Goal: Task Accomplishment & Management: Manage account settings

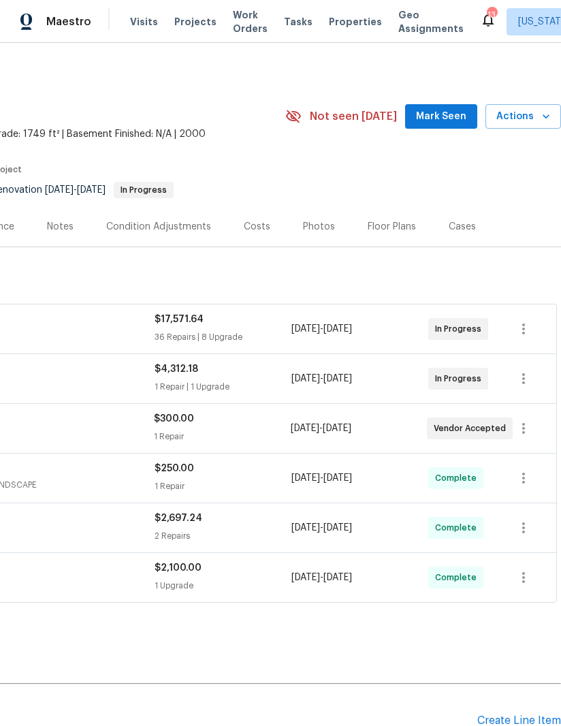
scroll to position [0, 208]
click at [522, 116] on span "Actions" at bounding box center [524, 116] width 54 height 17
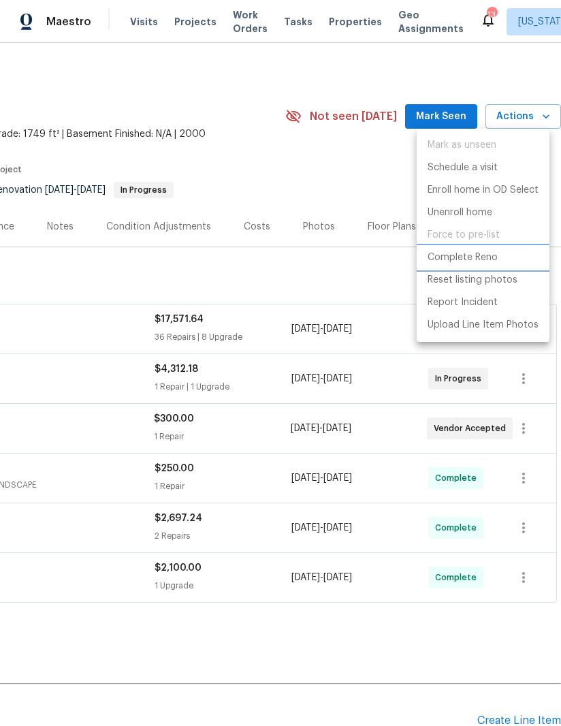
click at [485, 253] on p "Complete Reno" at bounding box center [463, 258] width 70 height 14
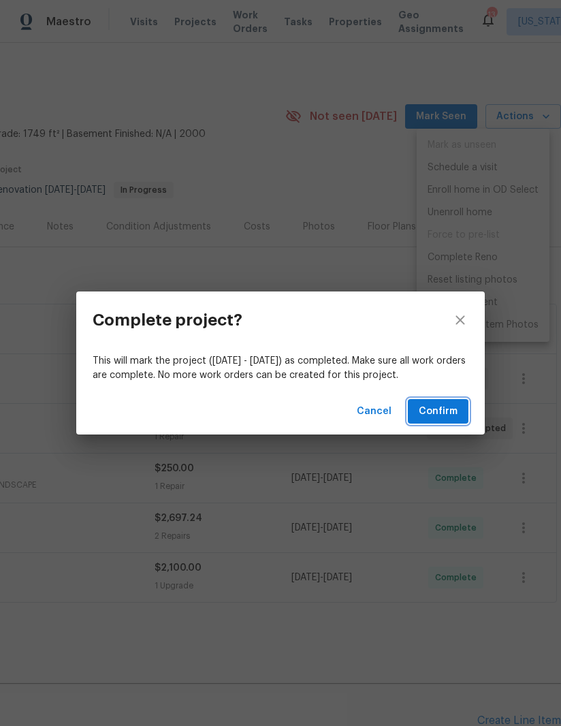
click at [435, 406] on span "Confirm" at bounding box center [438, 411] width 39 height 17
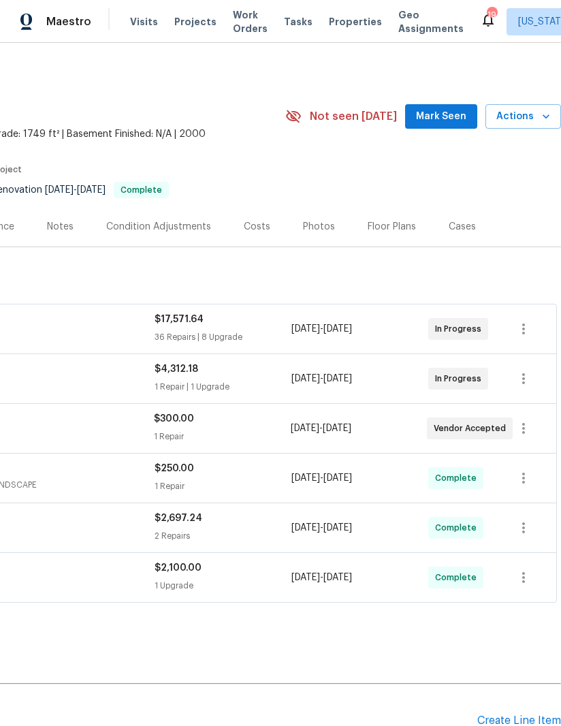
scroll to position [0, 208]
click at [532, 119] on span "Actions" at bounding box center [524, 116] width 54 height 17
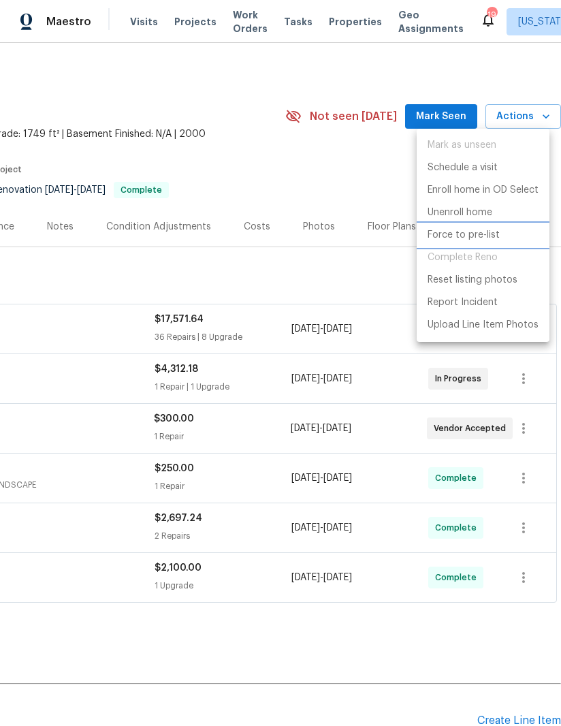
click at [484, 234] on p "Force to pre-list" at bounding box center [464, 235] width 72 height 14
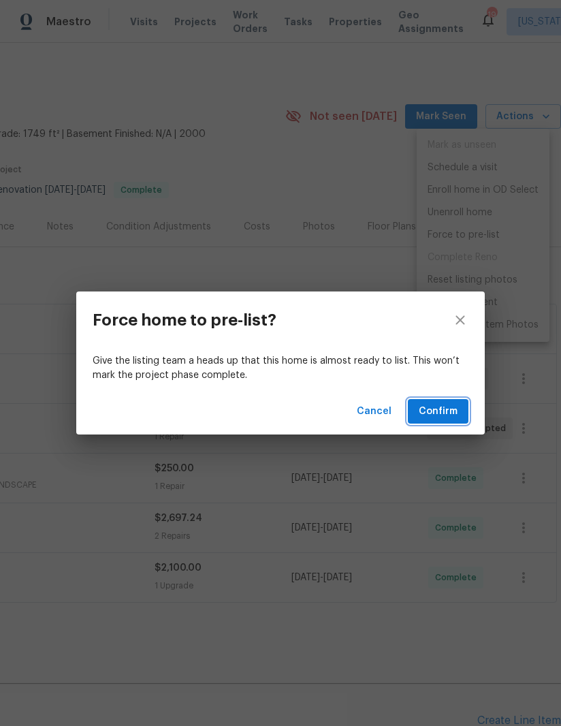
click at [451, 409] on span "Confirm" at bounding box center [438, 411] width 39 height 17
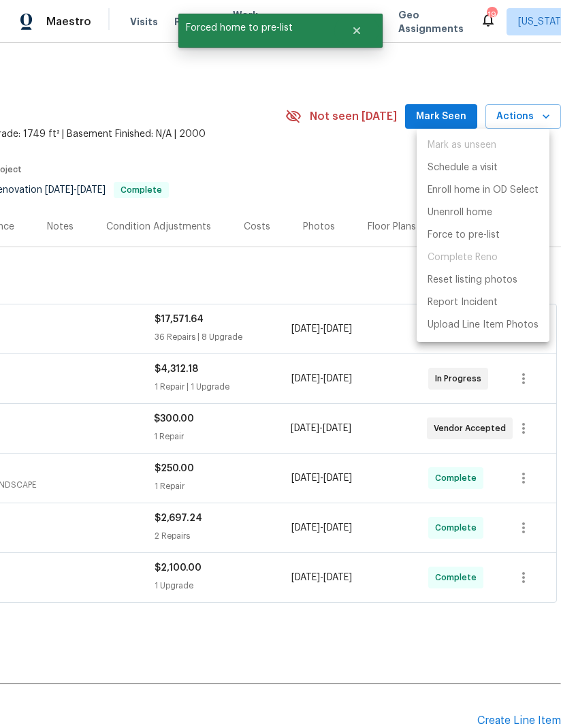
click at [373, 636] on div at bounding box center [280, 363] width 561 height 726
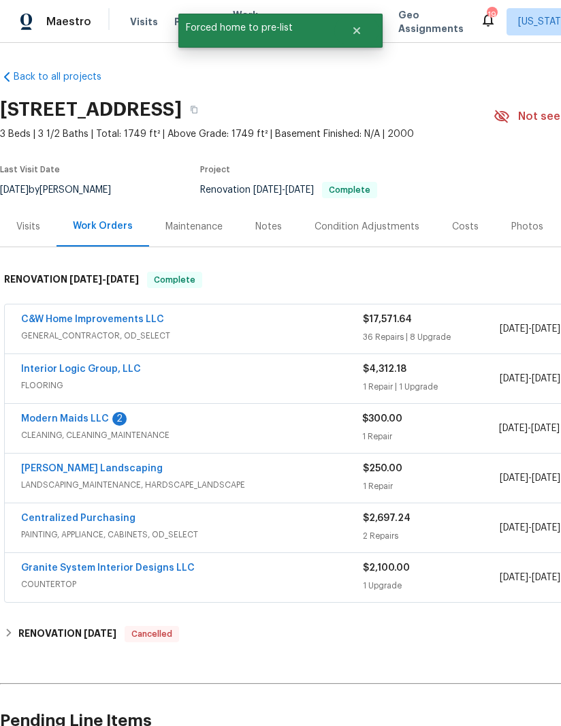
scroll to position [0, 0]
click at [92, 417] on link "Modern Maids LLC" at bounding box center [65, 419] width 88 height 10
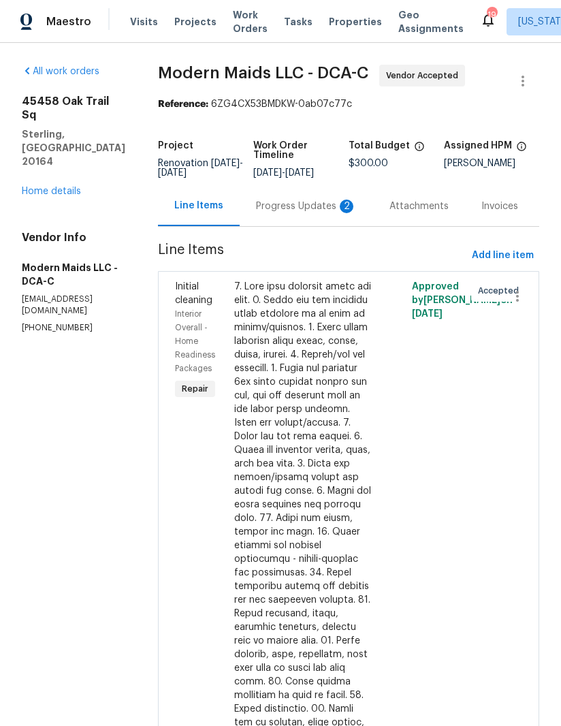
click at [311, 213] on div "Progress Updates 2" at bounding box center [306, 207] width 101 height 14
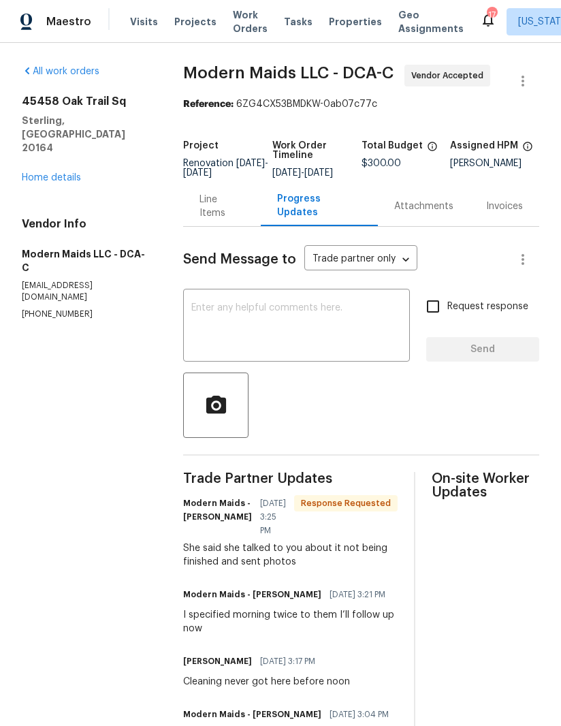
click at [289, 335] on textarea at bounding box center [296, 327] width 210 height 48
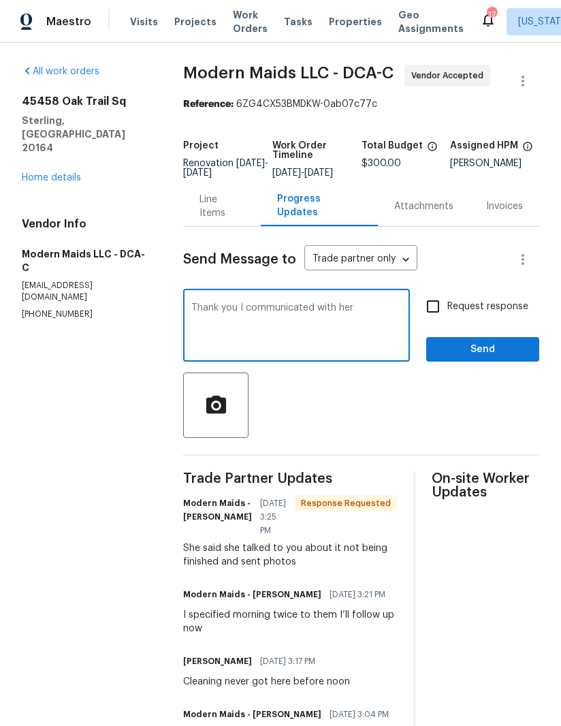
type textarea "Thank you I communicated with her"
click at [437, 321] on input "Request response" at bounding box center [433, 306] width 29 height 29
checkbox input "true"
click at [493, 362] on button "Send" at bounding box center [482, 349] width 113 height 25
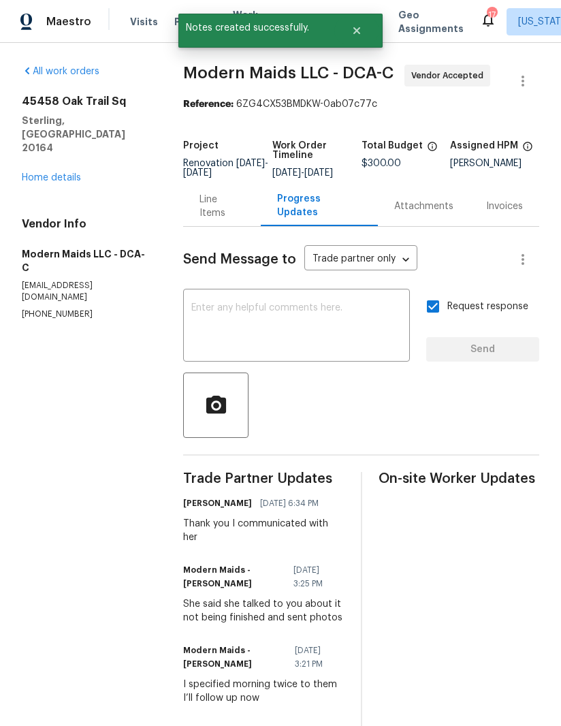
click at [73, 173] on link "Home details" at bounding box center [51, 178] width 59 height 10
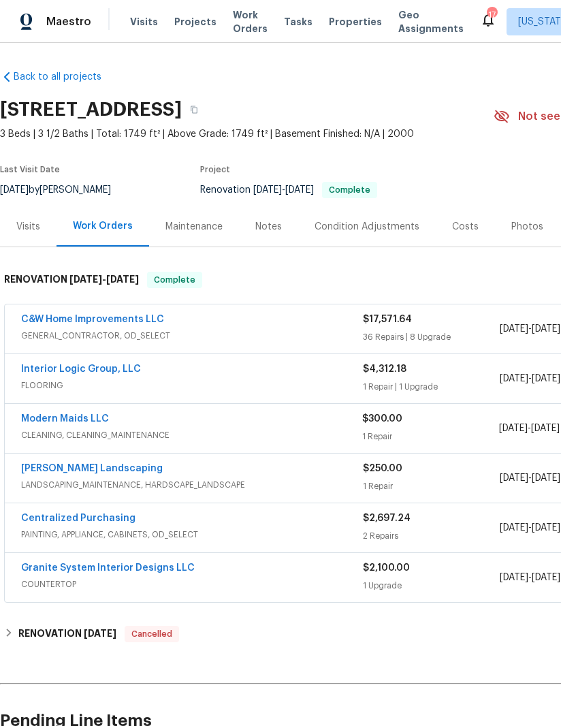
click at [93, 372] on link "Interior Logic Group, LLC" at bounding box center [81, 369] width 120 height 10
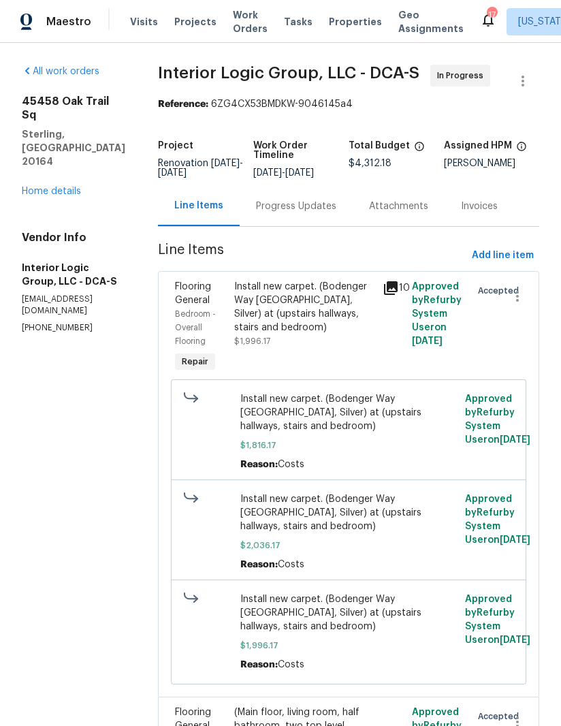
click at [298, 213] on div "Progress Updates" at bounding box center [296, 207] width 80 height 14
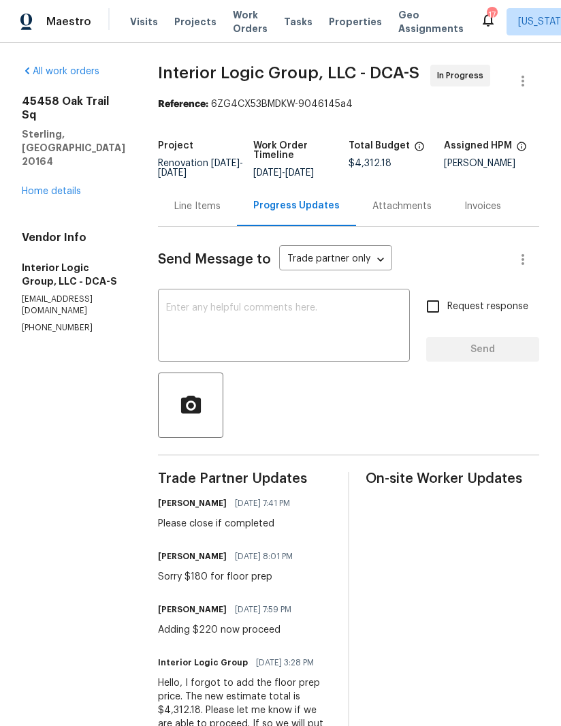
click at [63, 187] on link "Home details" at bounding box center [51, 192] width 59 height 10
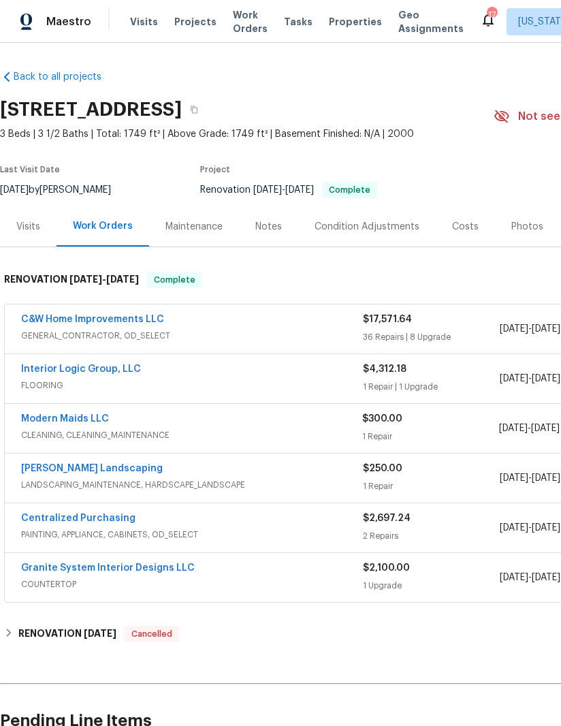
click at [104, 319] on link "C&W Home Improvements LLC" at bounding box center [92, 320] width 143 height 10
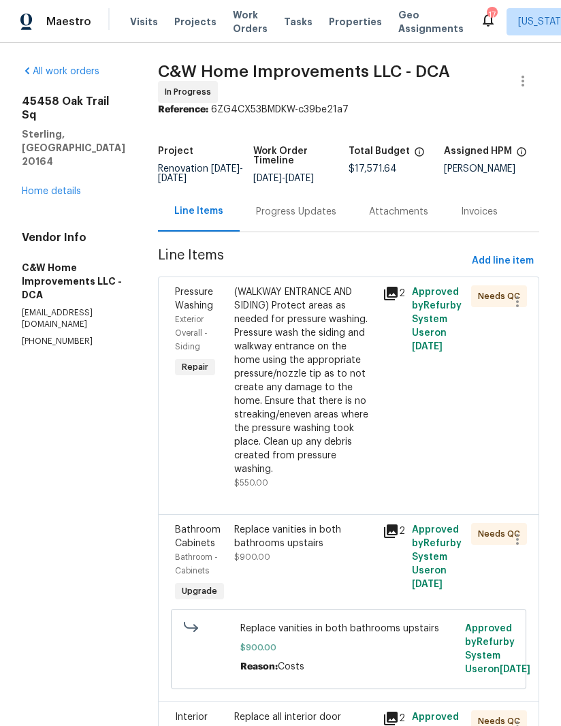
click at [293, 403] on div "(WALKWAY ENTRANCE AND SIDING) Protect areas as needed for pressure washing. Pre…" at bounding box center [304, 380] width 140 height 191
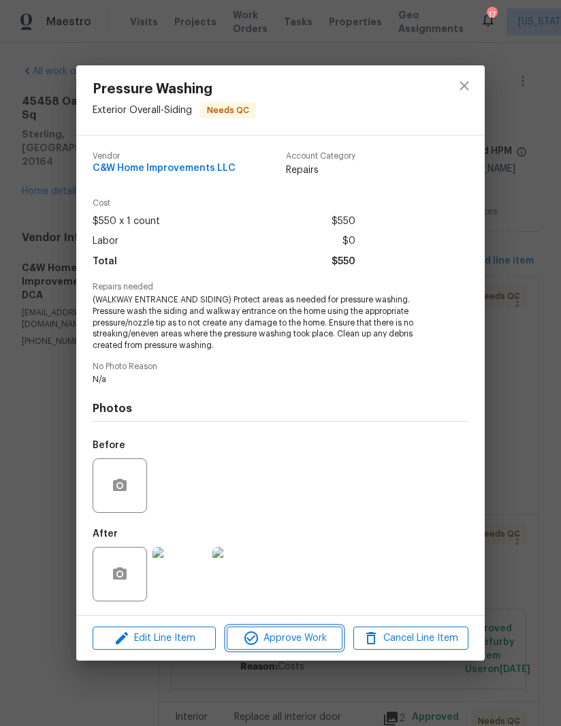
click at [285, 638] on span "Approve Work" at bounding box center [284, 638] width 107 height 17
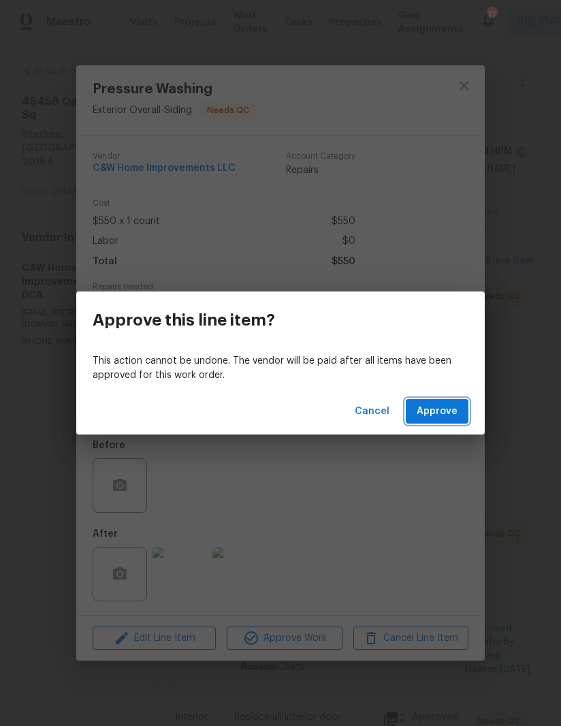
click at [440, 412] on span "Approve" at bounding box center [437, 411] width 41 height 17
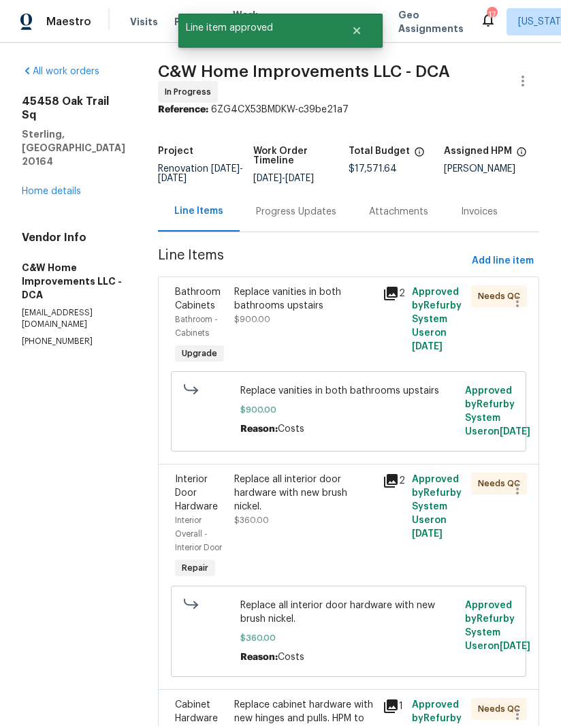
click at [283, 310] on div "Replace vanities in both bathrooms upstairs" at bounding box center [304, 298] width 140 height 27
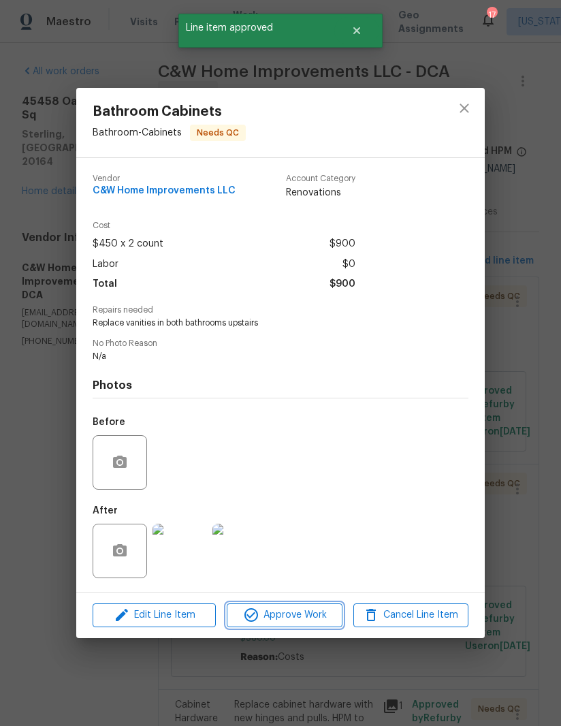
click at [283, 616] on span "Approve Work" at bounding box center [284, 615] width 107 height 17
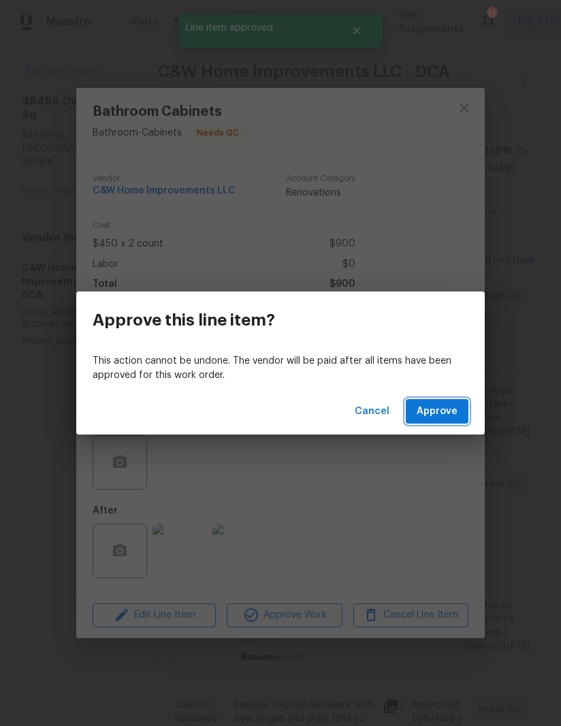
click at [444, 400] on button "Approve" at bounding box center [437, 411] width 63 height 25
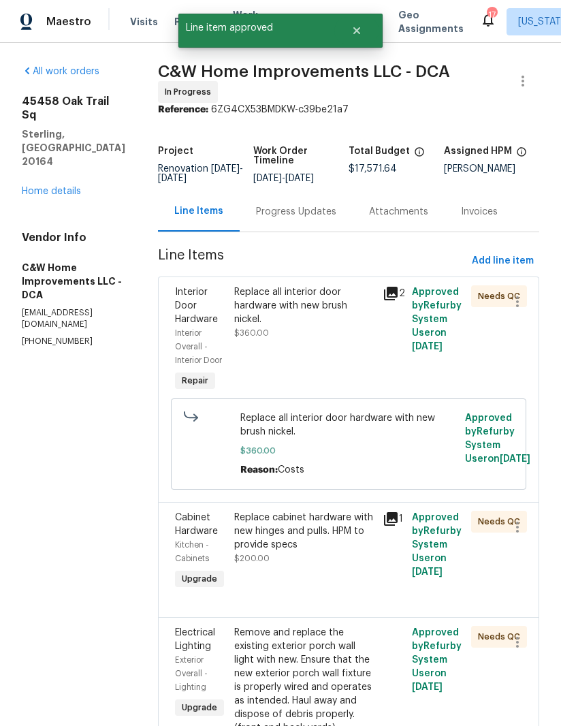
click at [274, 311] on div "Replace all interior door hardware with new brush nickel." at bounding box center [304, 305] width 140 height 41
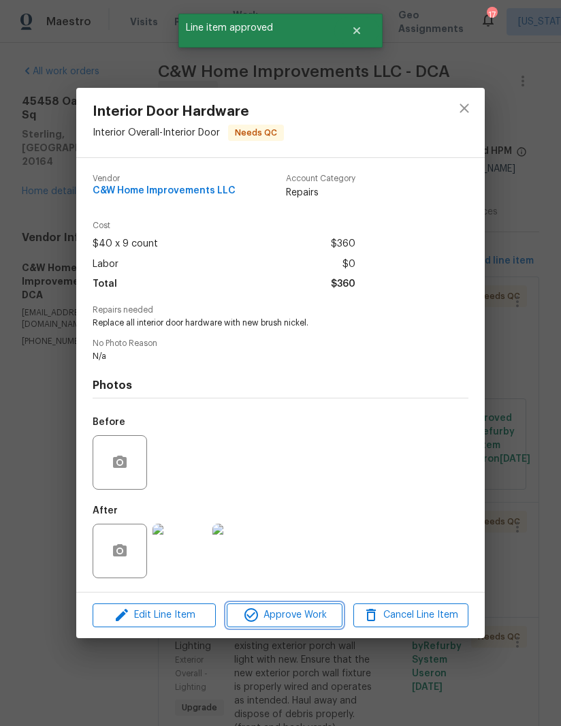
click at [283, 619] on span "Approve Work" at bounding box center [284, 615] width 107 height 17
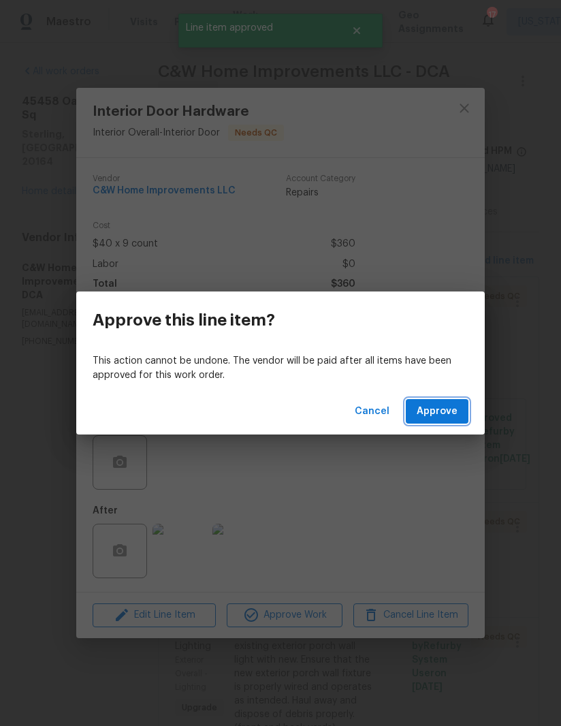
click at [447, 416] on span "Approve" at bounding box center [437, 411] width 41 height 17
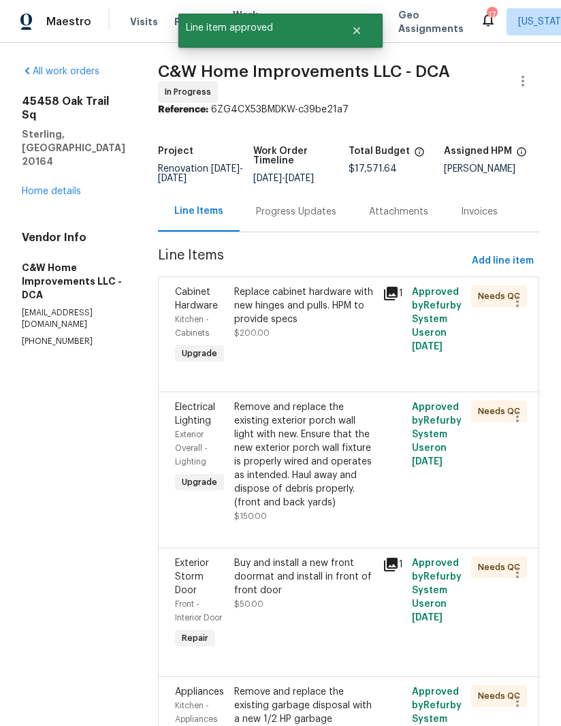
click at [276, 311] on div "Replace cabinet hardware with new hinges and pulls. HPM to provide specs" at bounding box center [304, 305] width 140 height 41
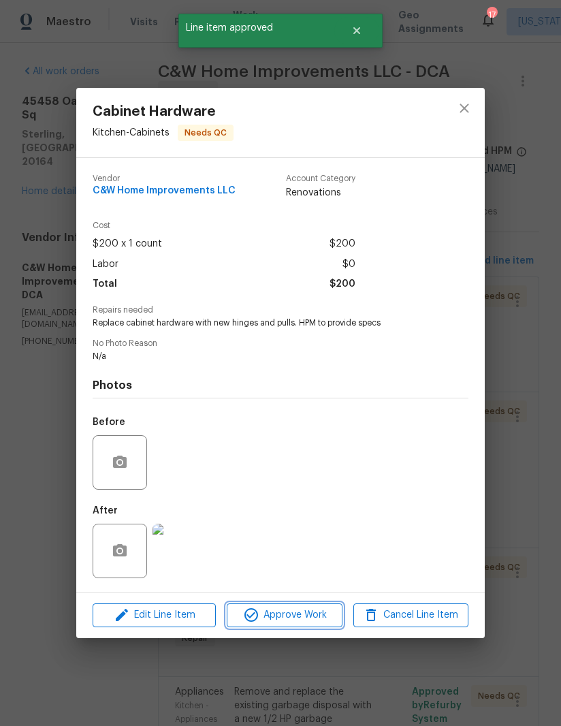
click at [292, 619] on span "Approve Work" at bounding box center [284, 615] width 107 height 17
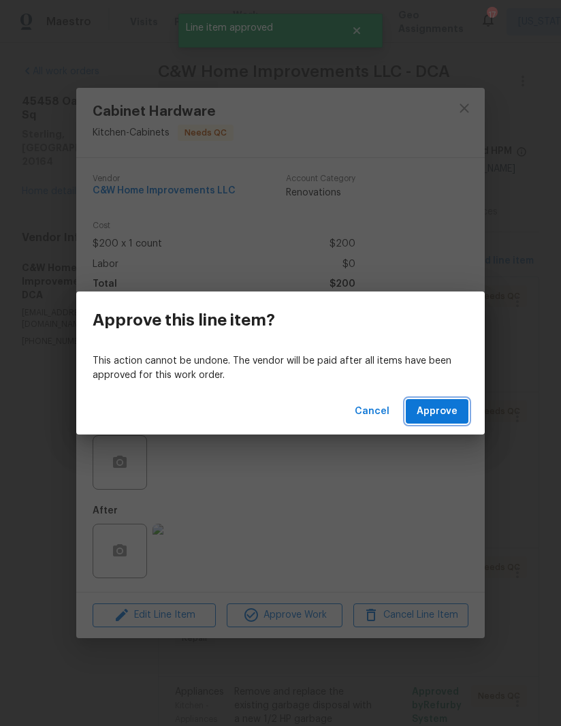
click at [455, 414] on span "Approve" at bounding box center [437, 411] width 41 height 17
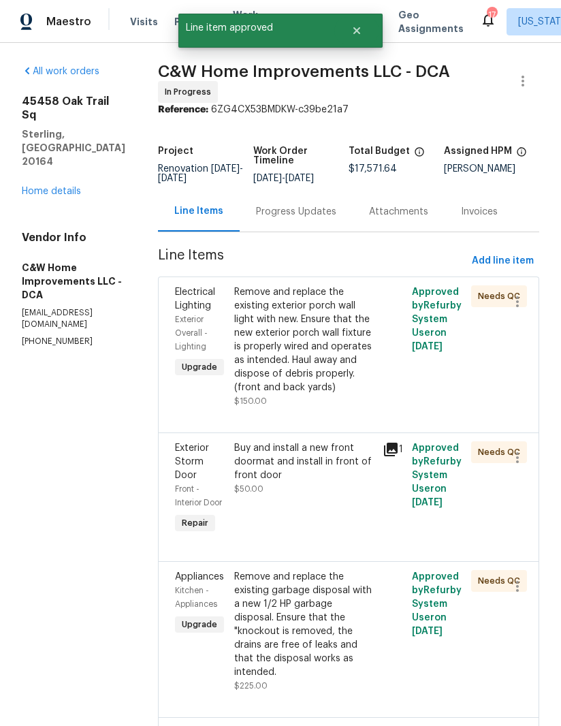
click at [300, 349] on div "Remove and replace the existing exterior porch wall light with new. Ensure that…" at bounding box center [304, 339] width 140 height 109
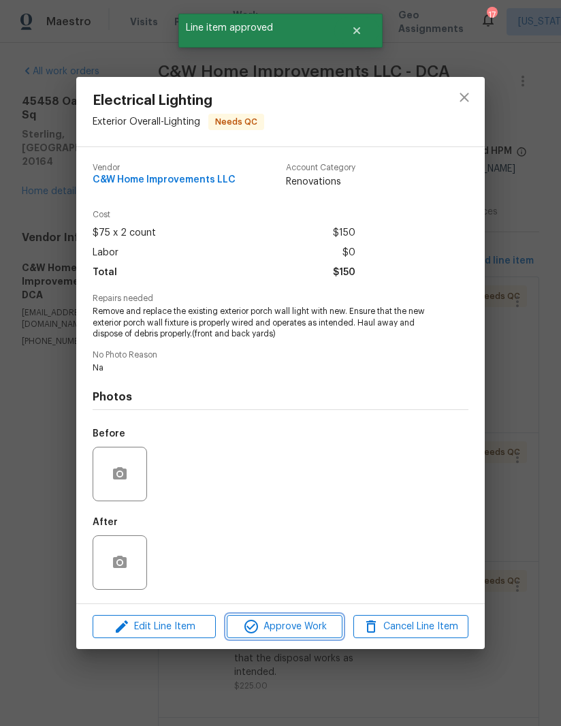
click at [290, 634] on span "Approve Work" at bounding box center [284, 627] width 107 height 17
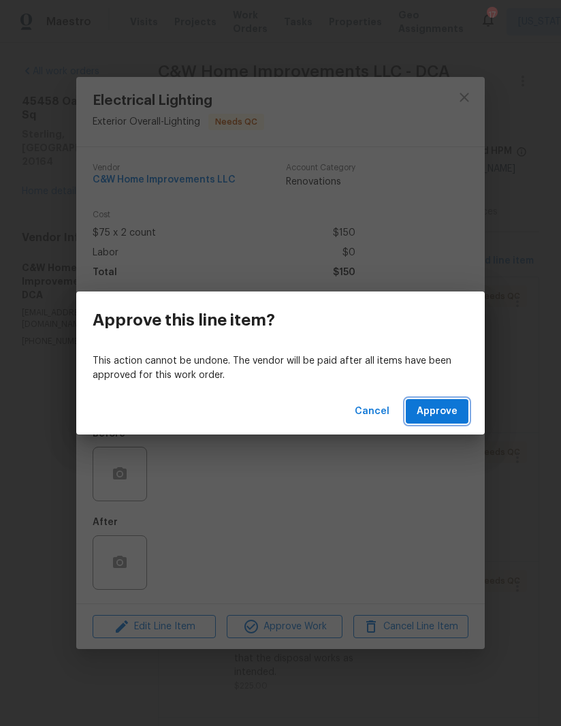
click at [449, 405] on span "Approve" at bounding box center [437, 411] width 41 height 17
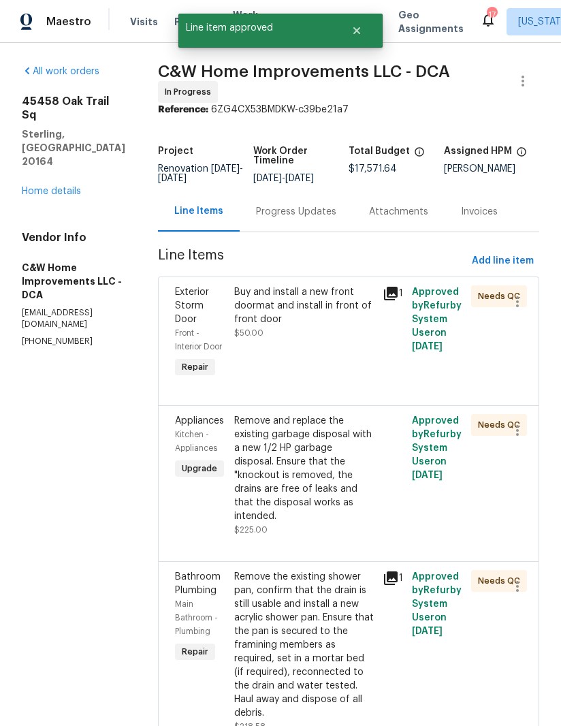
click at [292, 319] on div "Buy and install a new front doormat and install in front of front door" at bounding box center [304, 305] width 140 height 41
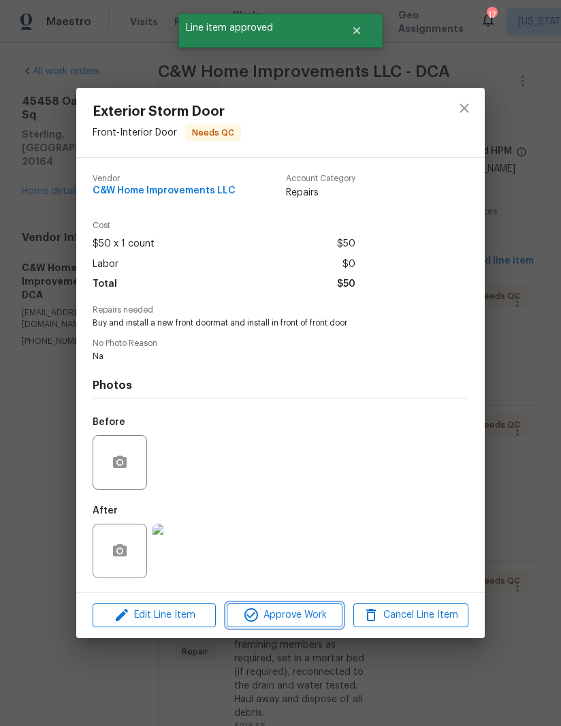
click at [282, 616] on span "Approve Work" at bounding box center [284, 615] width 107 height 17
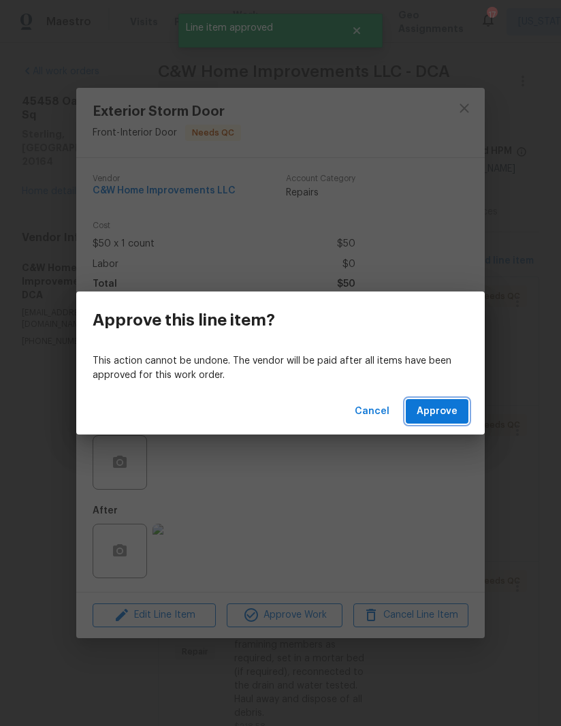
click at [451, 409] on span "Approve" at bounding box center [437, 411] width 41 height 17
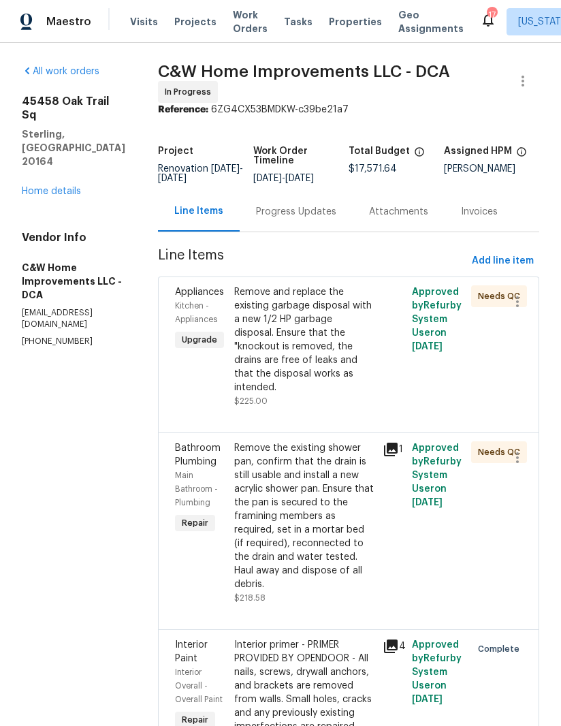
click at [68, 187] on link "Home details" at bounding box center [51, 192] width 59 height 10
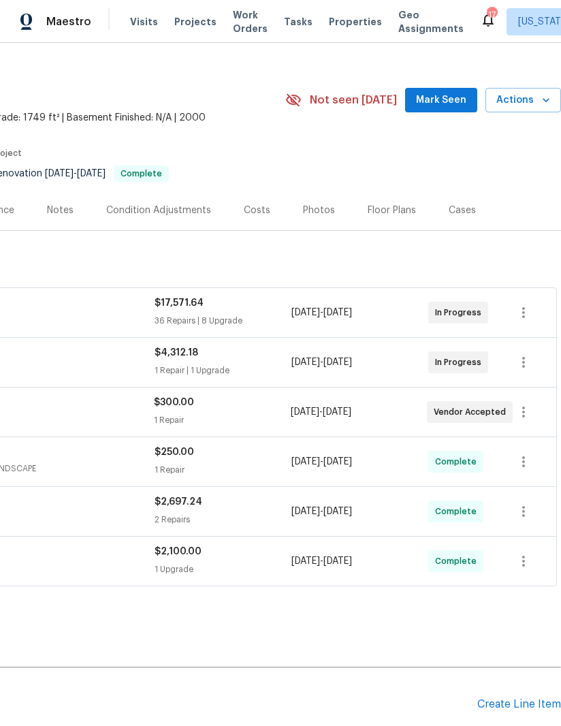
scroll to position [17, 208]
